Goal: Check status: Check status

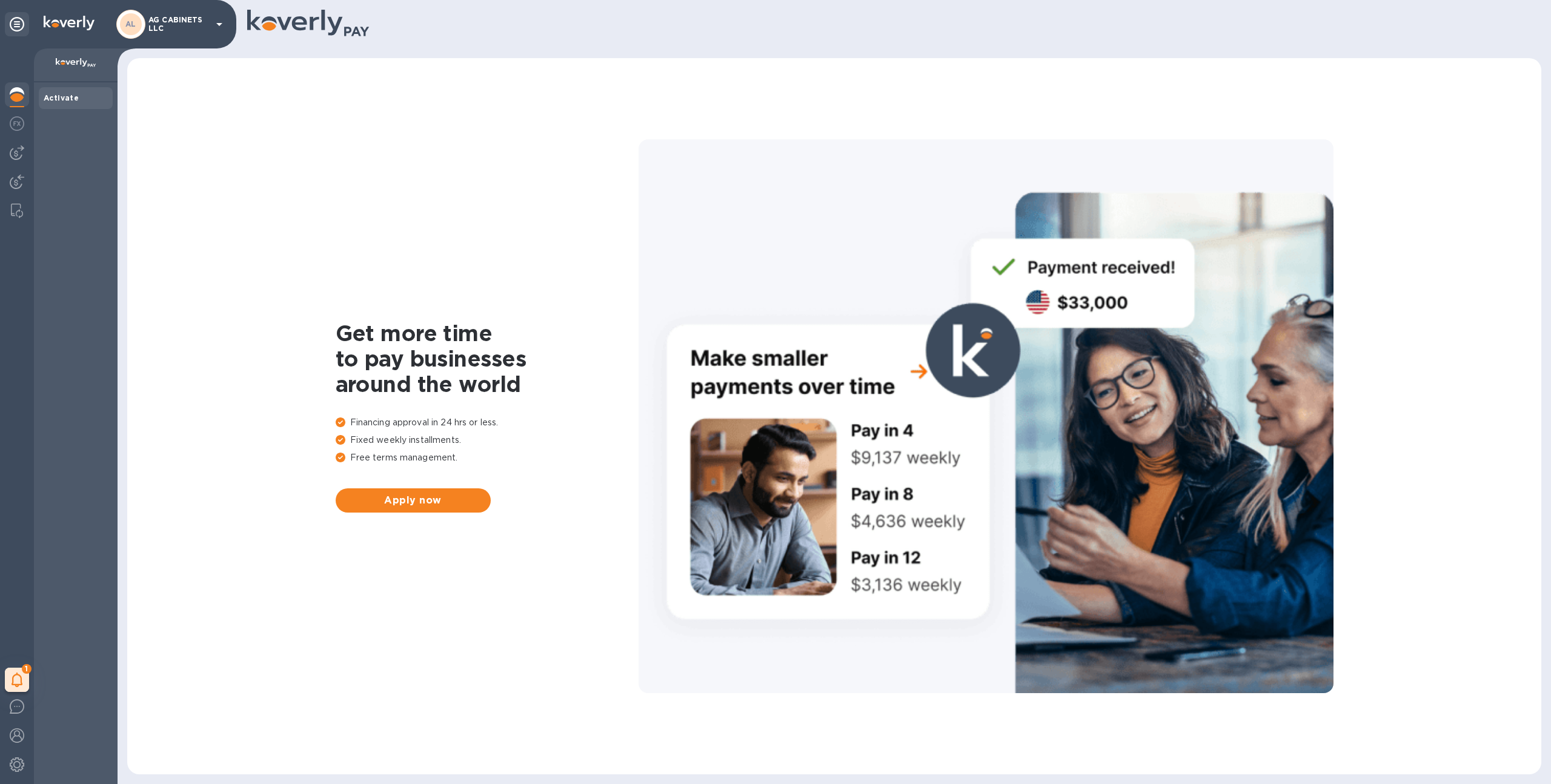
click at [158, 27] on p "AG CABINETS LLC" at bounding box center [178, 24] width 60 height 17
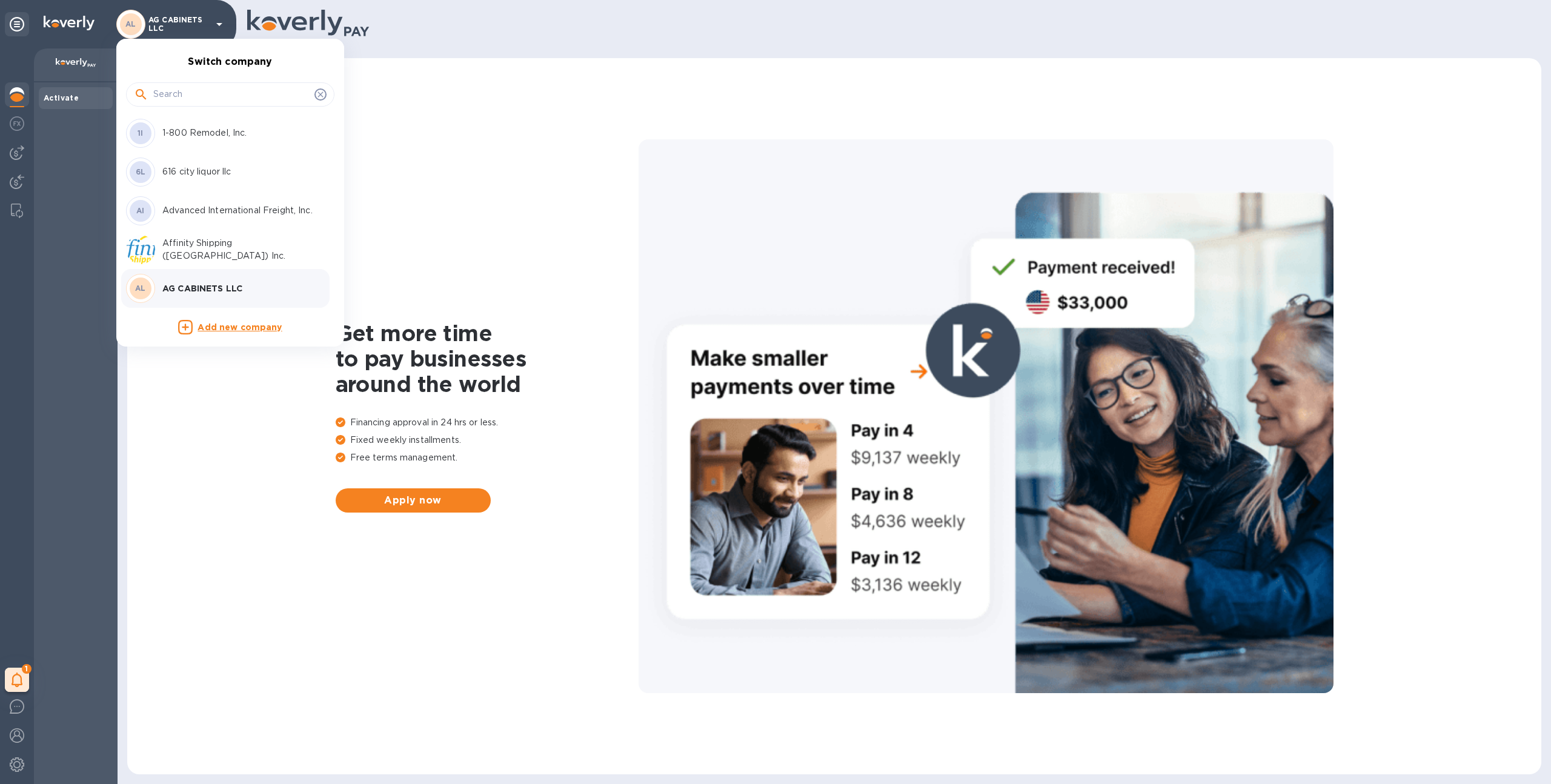
click at [183, 110] on div at bounding box center [230, 93] width 208 height 42
click at [183, 105] on div at bounding box center [230, 94] width 208 height 24
click at [183, 101] on input "text" at bounding box center [231, 94] width 156 height 19
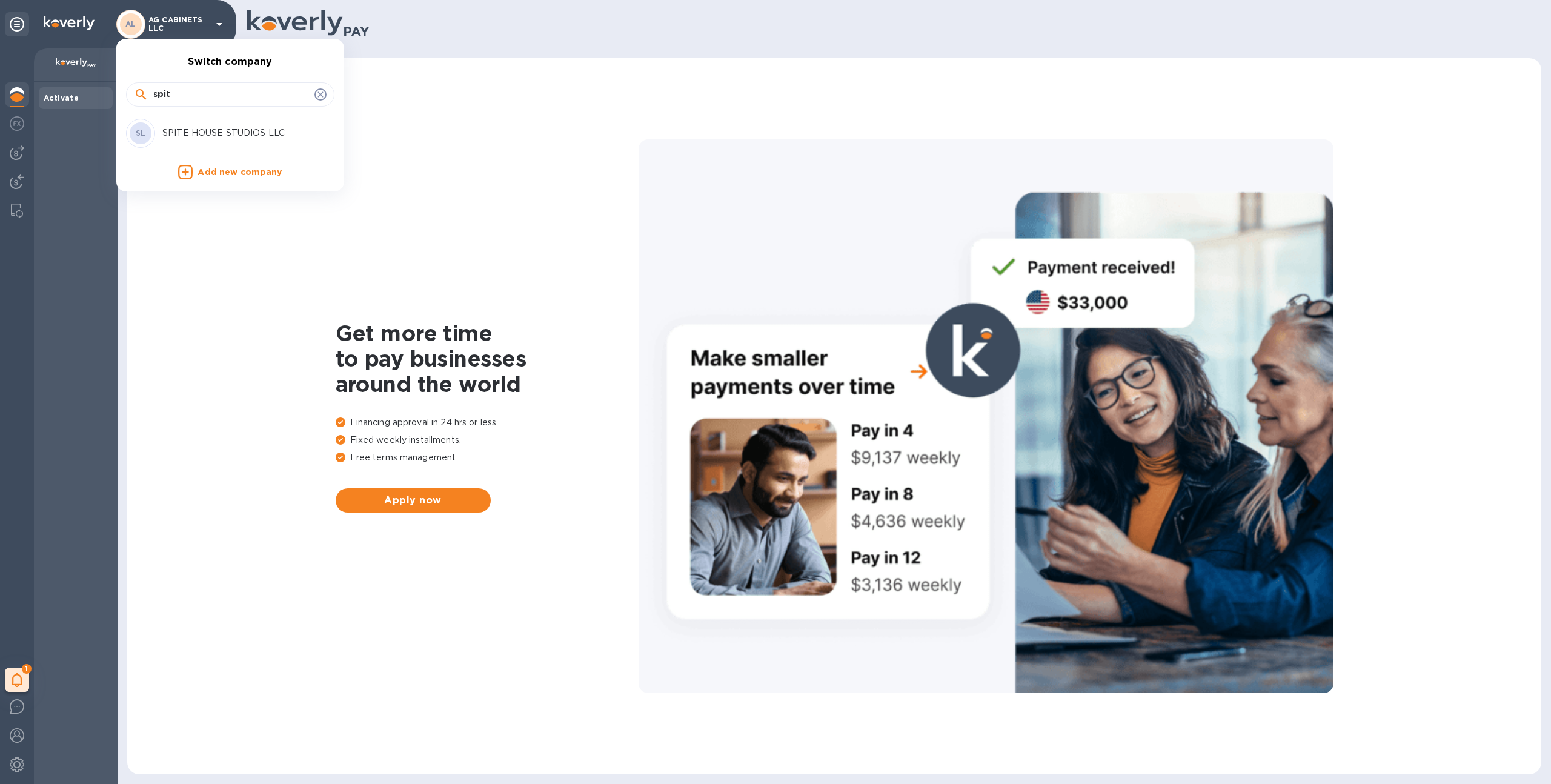
type input "spit"
click at [213, 146] on div "SL SPITE HOUSE STUDIOS LLC" at bounding box center [220, 132] width 189 height 29
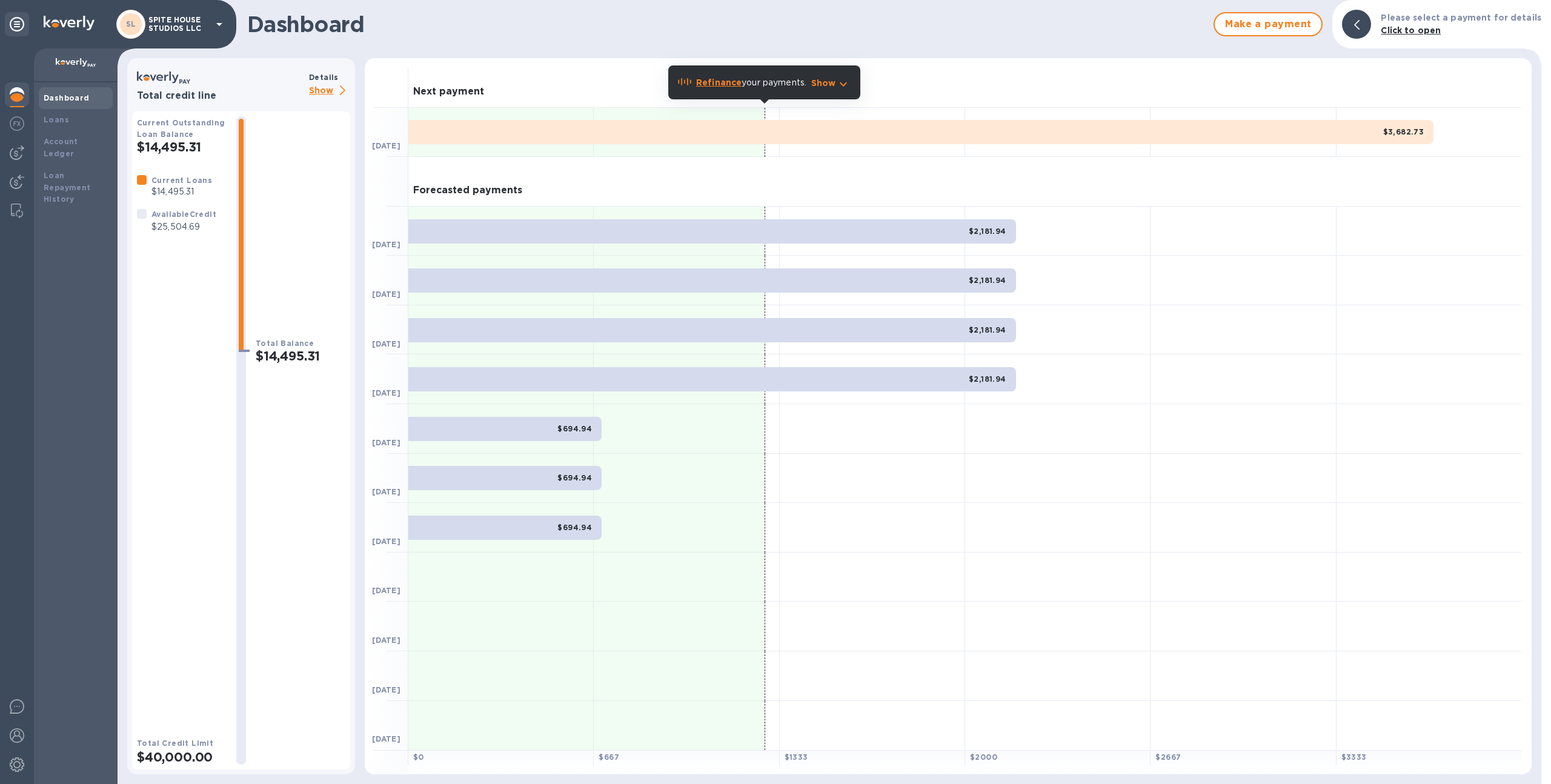
click at [313, 91] on p "Show" at bounding box center [330, 91] width 42 height 15
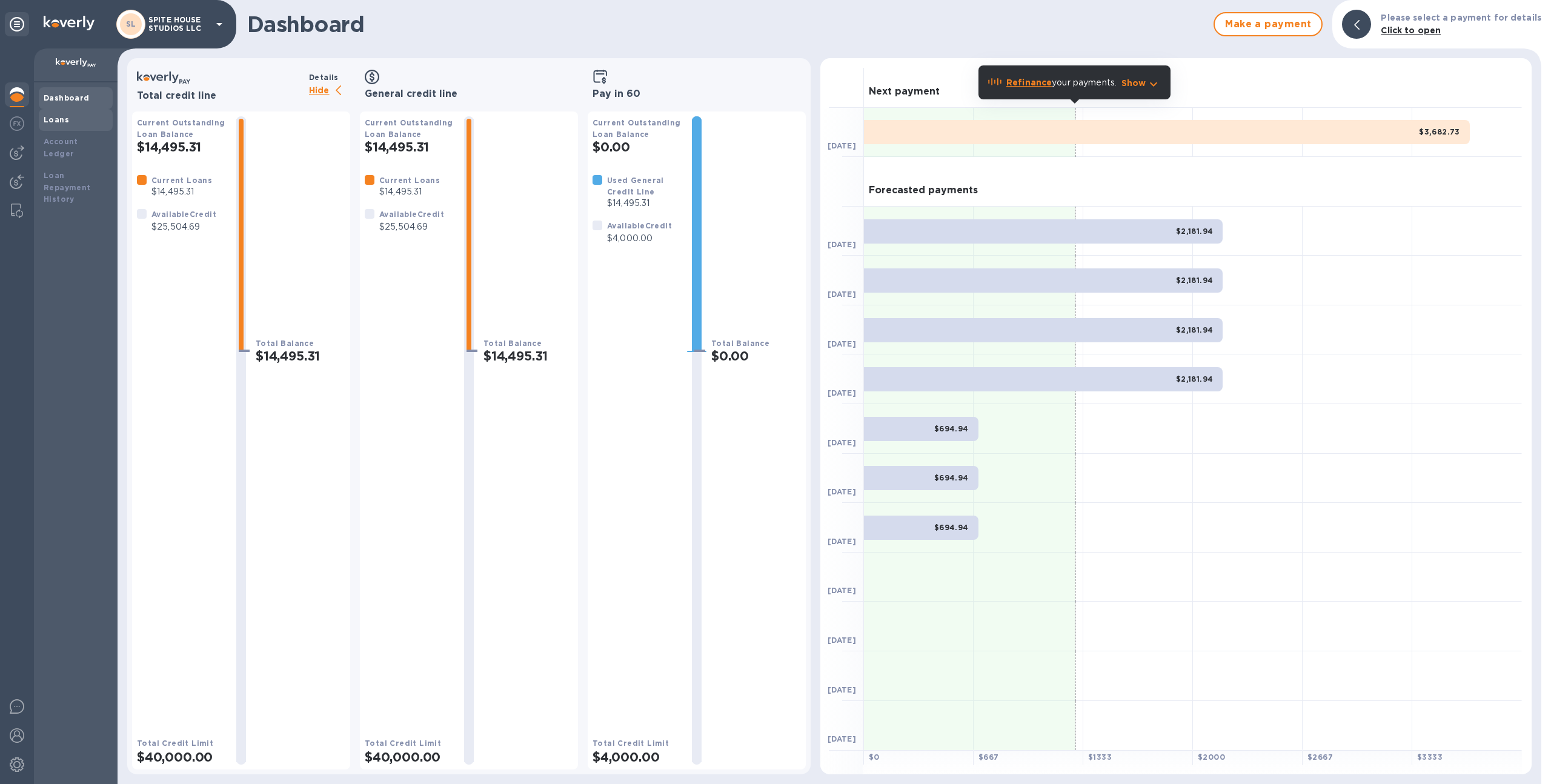
click at [68, 119] on div "Loans" at bounding box center [75, 119] width 64 height 12
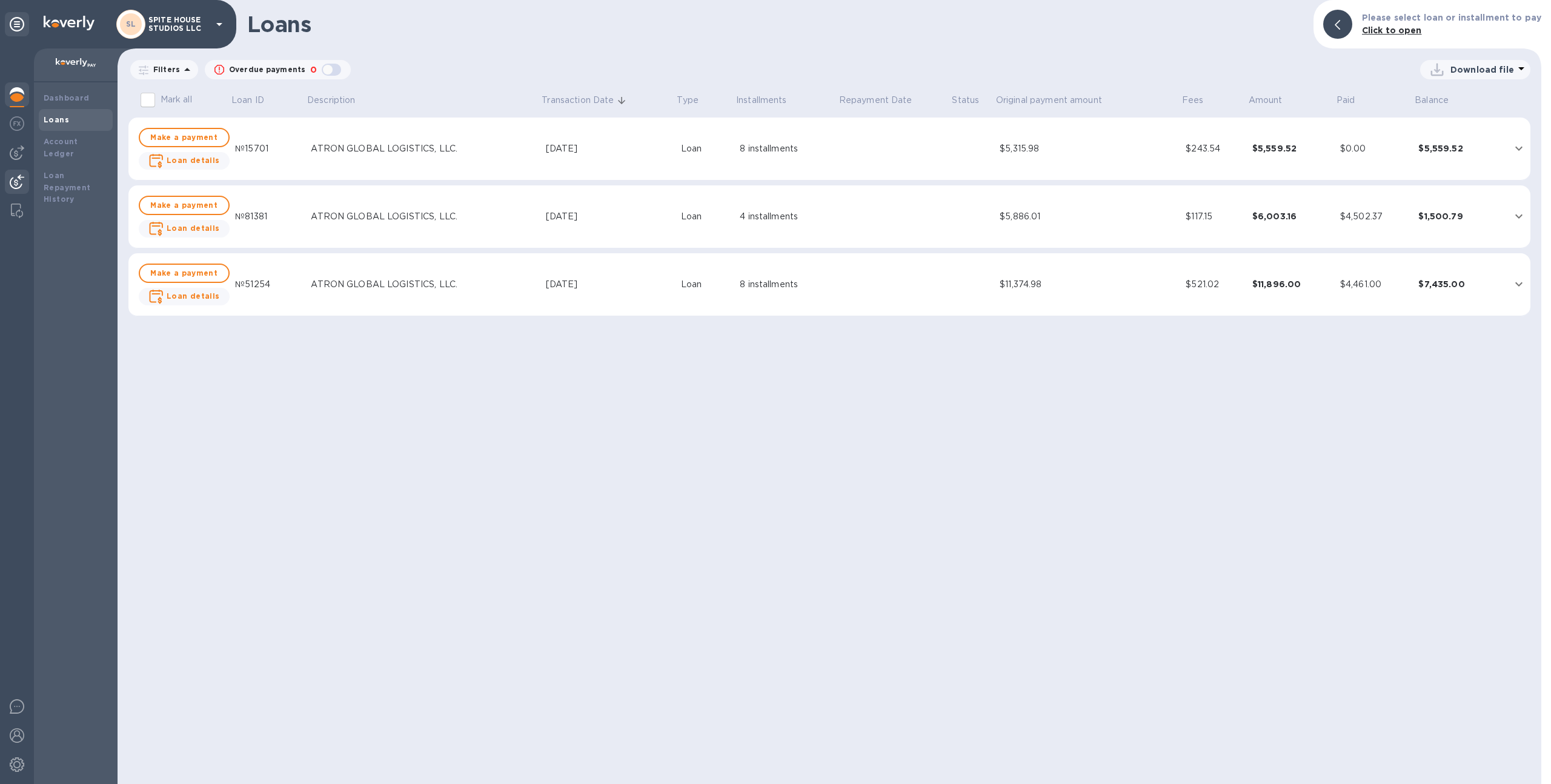
click at [15, 180] on img at bounding box center [17, 181] width 15 height 15
